Goal: Contribute content: Add original content to the website for others to see

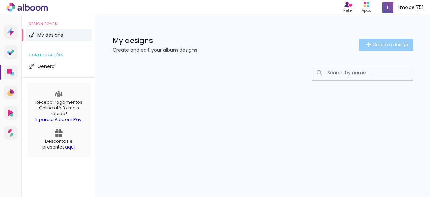
click at [379, 43] on span "Create a design" at bounding box center [391, 44] width 36 height 4
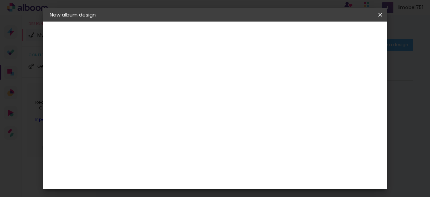
click at [160, 92] on input at bounding box center [160, 90] width 0 height 10
click at [160, 89] on input at bounding box center [160, 90] width 0 height 10
paste input "JO-6 VIP Call Girls in [GEOGRAPHIC_DATA] [PHONE_NUMBER] Call Girl in Al Karama …"
type input "JO-6 VIP Call Girls in [GEOGRAPHIC_DATA] [PHONE_NUMBER] Call Girl in Al Karama …"
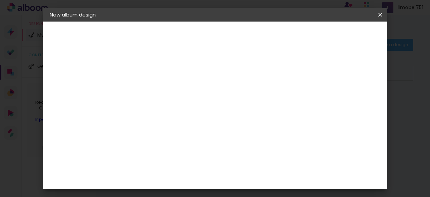
type paper-input "JO-6 VIP Call Girls in [GEOGRAPHIC_DATA] [PHONE_NUMBER] Call Girl in Al Karama …"
click at [0, 0] on slot "Next" at bounding box center [0, 0] width 0 height 0
click at [183, 97] on input at bounding box center [173, 101] width 60 height 8
paste input "JO-6 VIP Call Girls in [GEOGRAPHIC_DATA] [PHONE_NUMBER] Call Girl in Al Karama …"
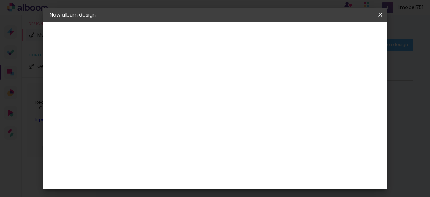
type input "JO-6 VIP Call Girls in [GEOGRAPHIC_DATA] [PHONE_NUMBER] Call Girl in Al Karama …"
click at [0, 0] on slot "Free Size" at bounding box center [0, 0] width 0 height 0
click at [0, 0] on slot "Next" at bounding box center [0, 0] width 0 height 0
click at [338, 36] on span "Start design" at bounding box center [324, 37] width 28 height 9
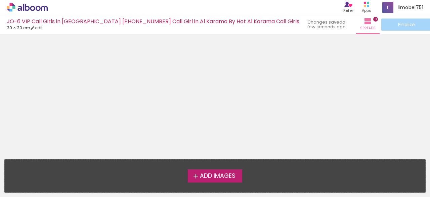
click at [211, 175] on span "Add Images" at bounding box center [218, 176] width 36 height 6
click at [0, 0] on input "file" at bounding box center [0, 0] width 0 height 0
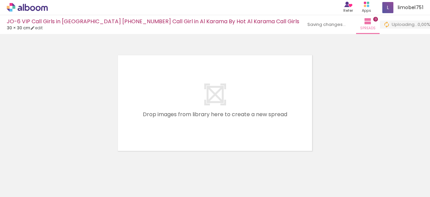
click at [217, 100] on quentale-layouter at bounding box center [215, 102] width 198 height 99
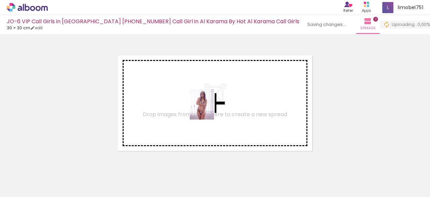
drag, startPoint x: 70, startPoint y: 171, endPoint x: 219, endPoint y: 110, distance: 161.5
click at [211, 108] on quentale-workspace at bounding box center [215, 98] width 430 height 197
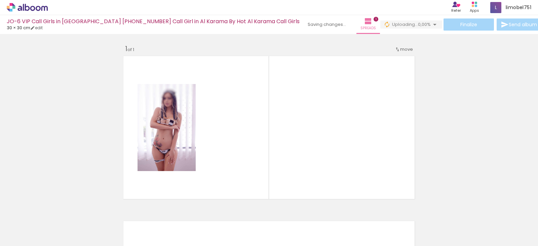
click at [430, 26] on div "Finalize Send album" at bounding box center [461, 24] width 162 height 12
click at [430, 67] on div "Add spread 1 of 1" at bounding box center [269, 201] width 538 height 330
click at [430, 23] on iron-icon at bounding box center [434, 24] width 8 height 8
click at [430, 86] on div "Add spread 1 of 1" at bounding box center [269, 201] width 538 height 330
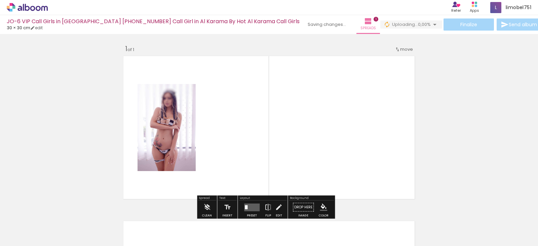
click at [313, 100] on quentale-layouter at bounding box center [269, 127] width 296 height 148
click at [164, 123] on quentale-photo at bounding box center [166, 127] width 58 height 87
click at [8, 196] on paper-button "Add Images" at bounding box center [17, 236] width 27 height 11
click at [0, 0] on input "file" at bounding box center [0, 0] width 0 height 0
click at [14, 196] on iron-icon at bounding box center [10, 237] width 8 height 8
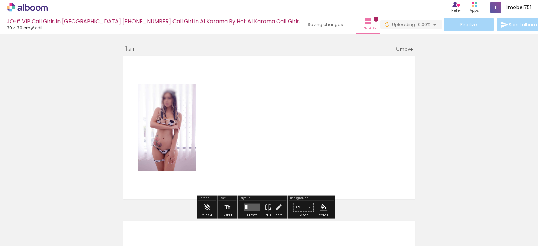
click at [0, 0] on input "file" at bounding box center [0, 0] width 0 height 0
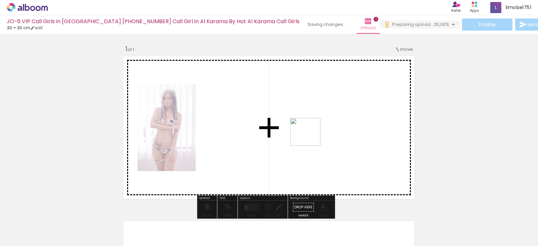
drag, startPoint x: 142, startPoint y: 216, endPoint x: 294, endPoint y: 155, distance: 163.6
click at [318, 136] on quentale-workspace at bounding box center [269, 123] width 538 height 246
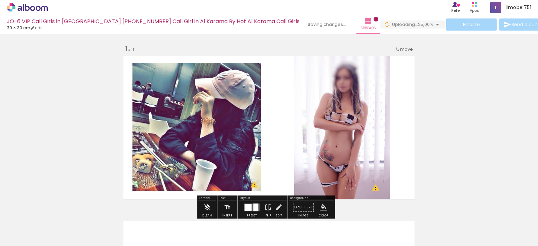
click at [430, 119] on div "Add spread 1 of 1 Designbox will upscale your image in 222% when exporting. Des…" at bounding box center [269, 201] width 538 height 330
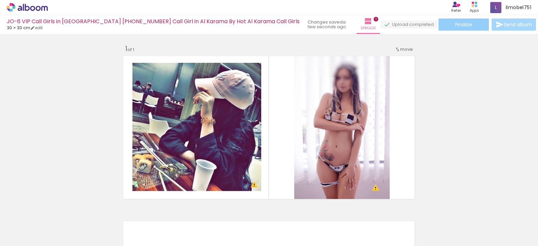
click at [430, 24] on span "Finalize" at bounding box center [463, 24] width 17 height 5
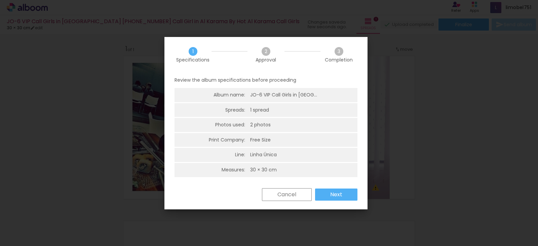
scroll to position [1, 0]
click at [0, 0] on slot "Next" at bounding box center [0, 0] width 0 height 0
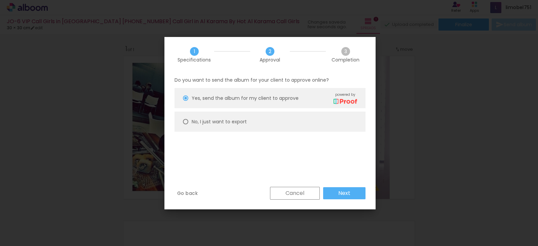
click at [339, 196] on paper-button "Next" at bounding box center [344, 193] width 42 height 12
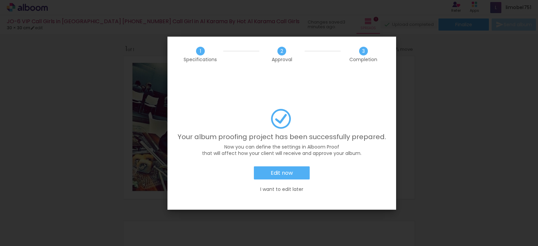
click at [0, 0] on slot "I want to edit later" at bounding box center [0, 0] width 0 height 0
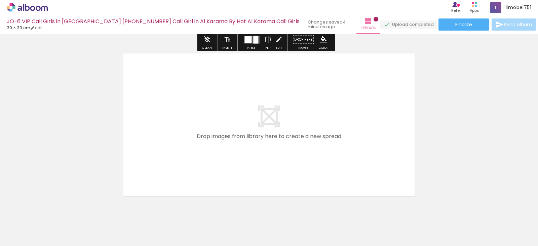
scroll to position [0, 0]
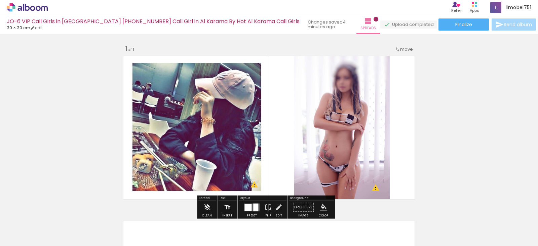
click at [430, 25] on span "Send album" at bounding box center [517, 24] width 28 height 5
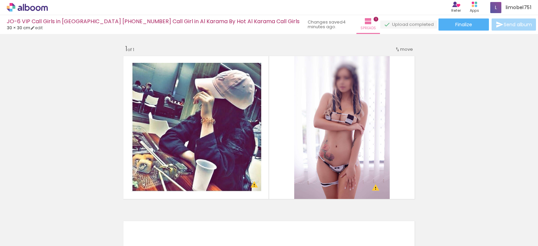
click at [29, 3] on icon at bounding box center [27, 7] width 41 height 9
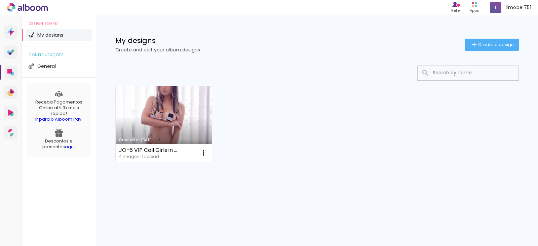
click at [35, 9] on icon at bounding box center [27, 7] width 41 height 9
click at [170, 116] on link "Created at 8/17/25" at bounding box center [164, 124] width 96 height 76
click at [203, 150] on iron-icon at bounding box center [203, 153] width 8 height 8
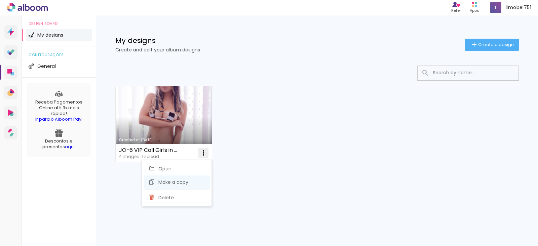
click at [181, 183] on span "Make a copy" at bounding box center [173, 182] width 30 height 5
type input "Cópia de JO-6 VIP Call Girls in Al Karama +971581708105 Call Girl in Al Karama …"
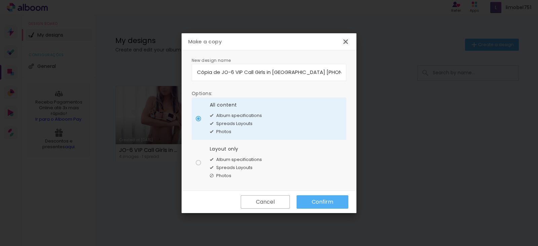
click at [344, 41] on iron-icon at bounding box center [345, 42] width 8 height 8
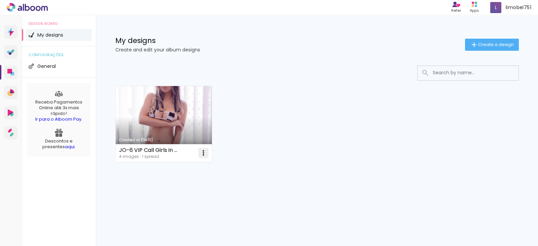
click at [207, 154] on iron-icon at bounding box center [203, 153] width 8 height 8
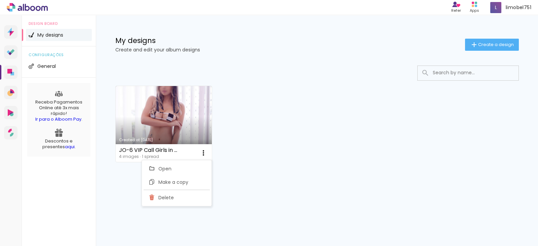
click at [270, 144] on div "Created at 8/17/25 JO-6 VIP Call Girls in Al Karama +971581708105 Call Girl in …" at bounding box center [316, 124] width 409 height 82
